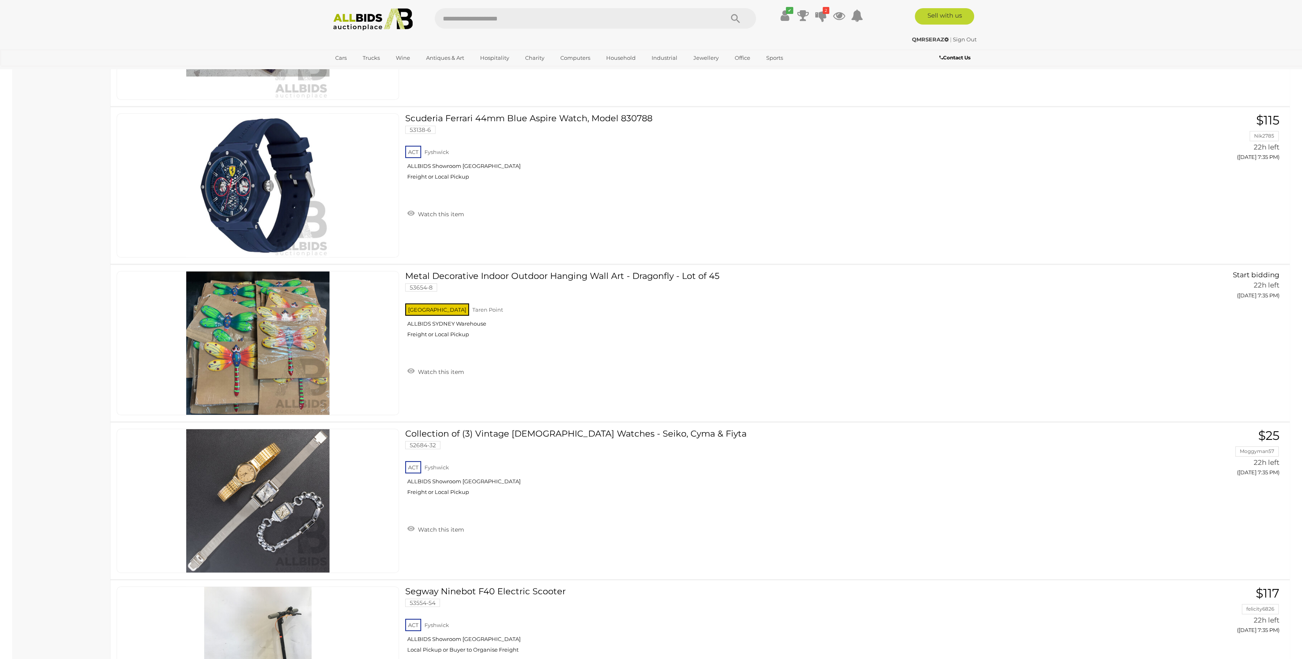
scroll to position [14185, 0]
click at [562, 94] on link "View All Computers Auctions" at bounding box center [601, 94] width 92 height 13
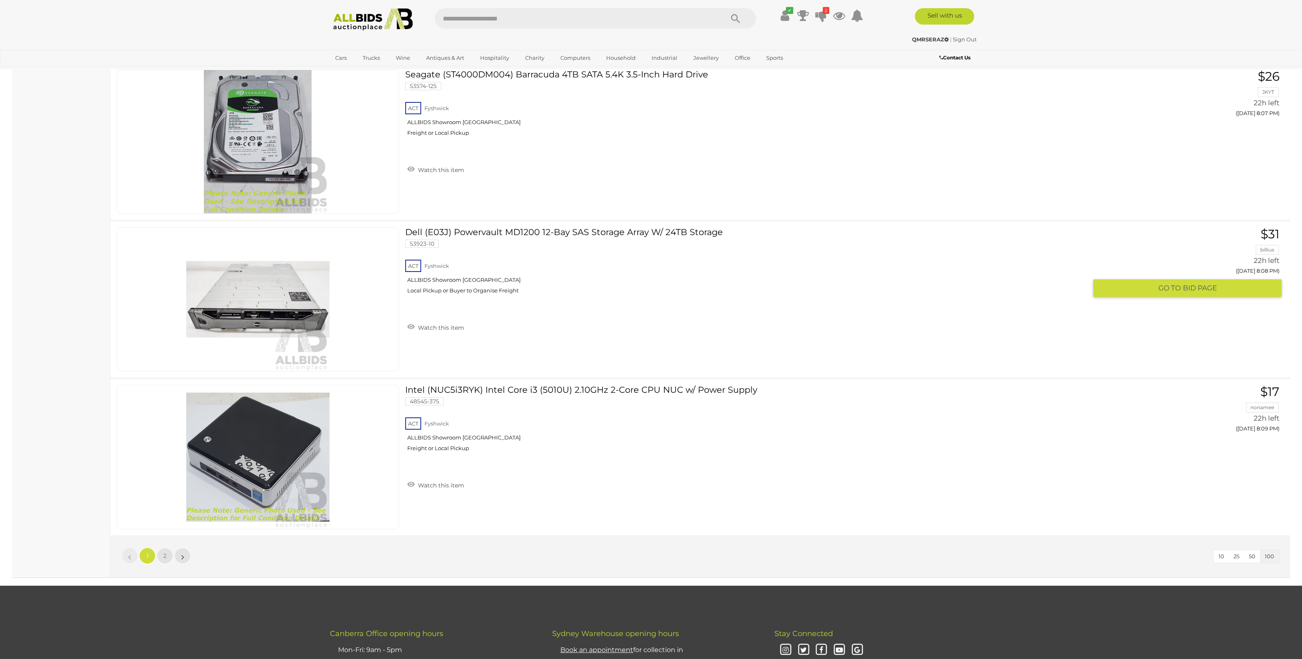
scroll to position [15402, 0]
click at [165, 551] on span "2" at bounding box center [164, 554] width 3 height 7
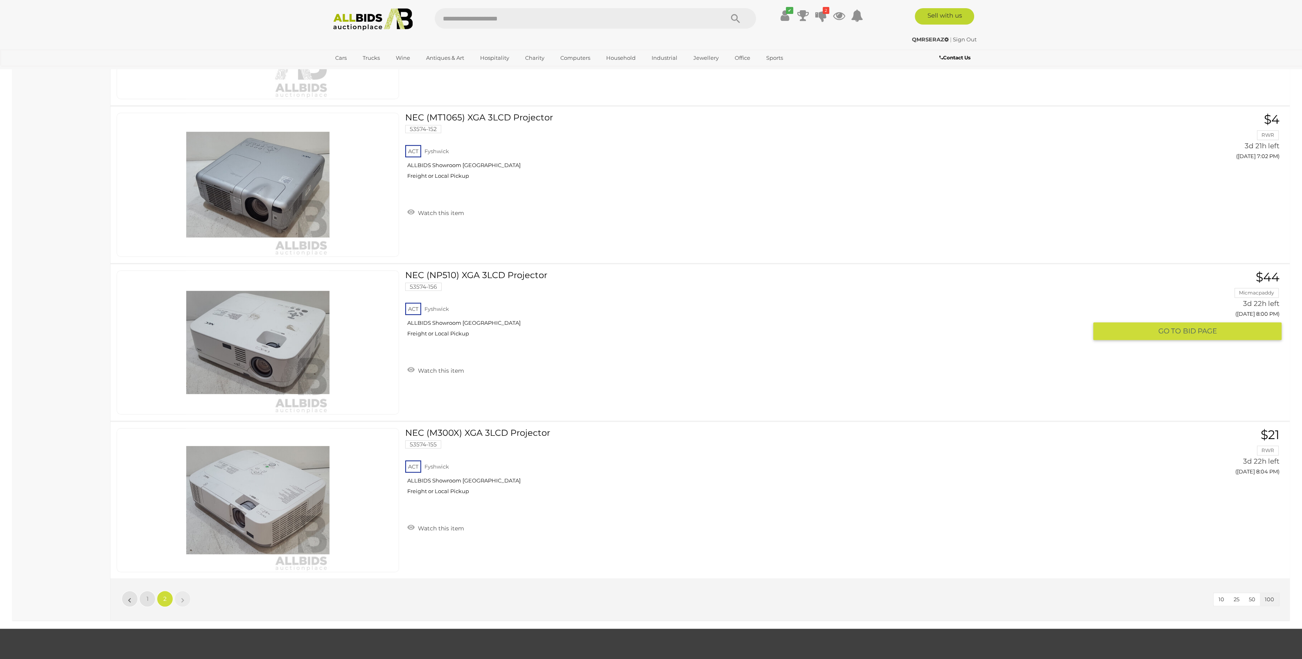
scroll to position [9159, 0]
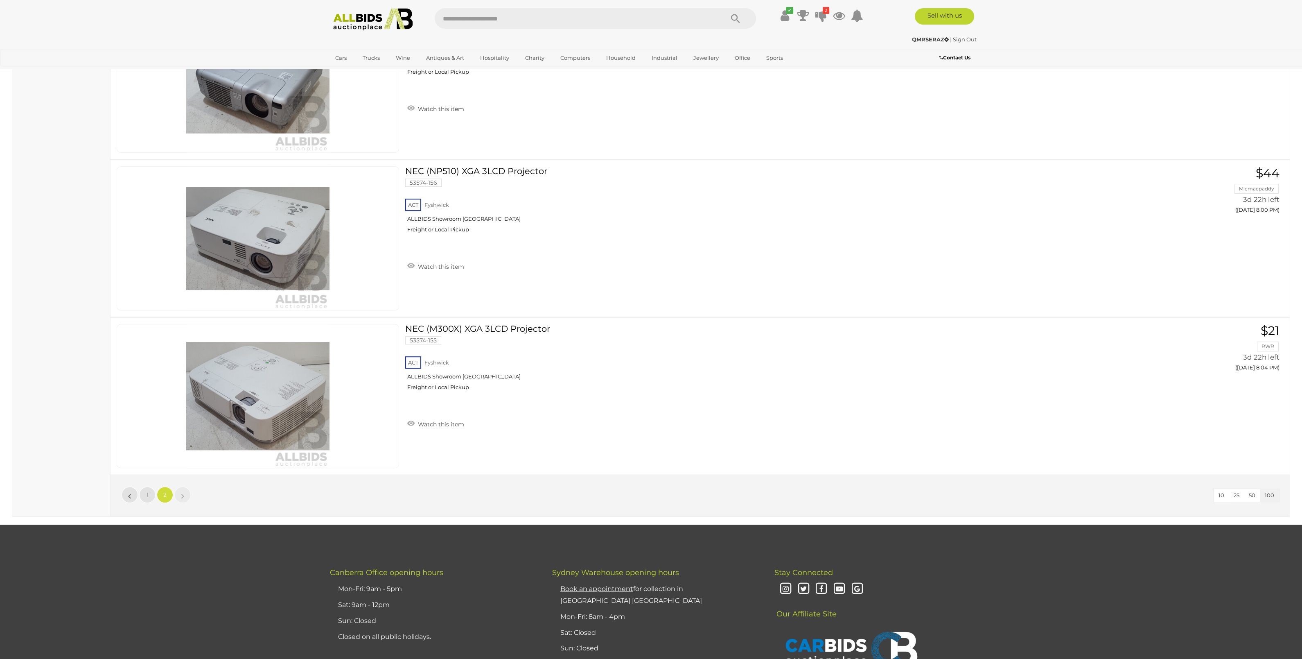
click at [547, 16] on input "text" at bounding box center [575, 18] width 281 height 20
type input "*****"
